Goal: Task Accomplishment & Management: Manage account settings

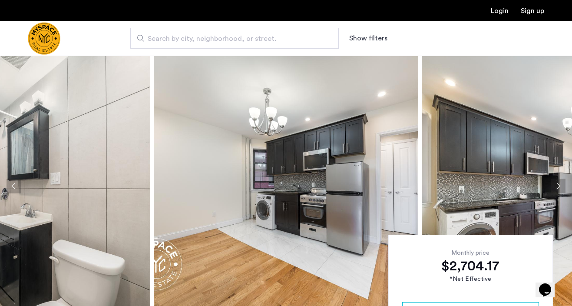
click at [500, 14] on link "Login" at bounding box center [500, 10] width 18 height 7
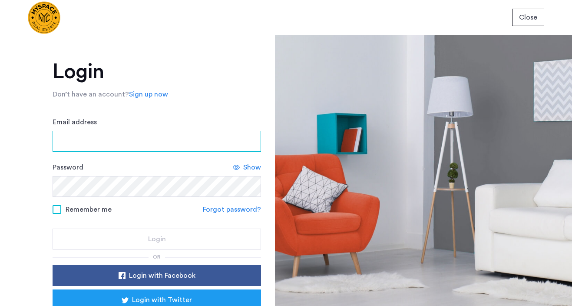
click at [147, 144] on input "Email address" at bounding box center [157, 141] width 208 height 21
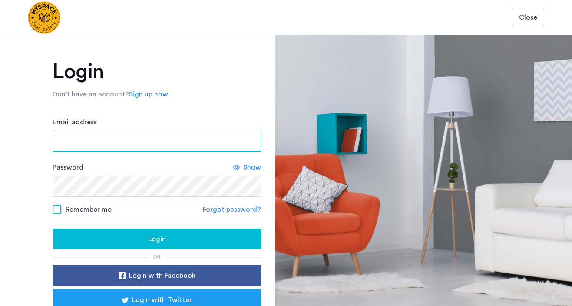
type input "**********"
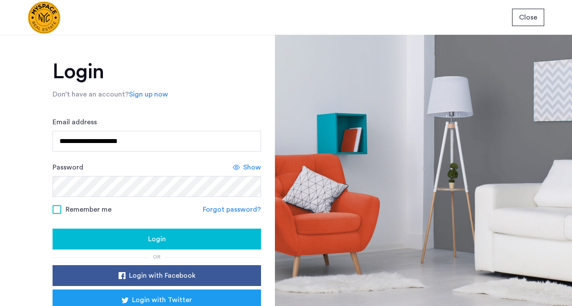
click at [132, 238] on div "Login" at bounding box center [156, 239] width 195 height 10
